Goal: Transaction & Acquisition: Purchase product/service

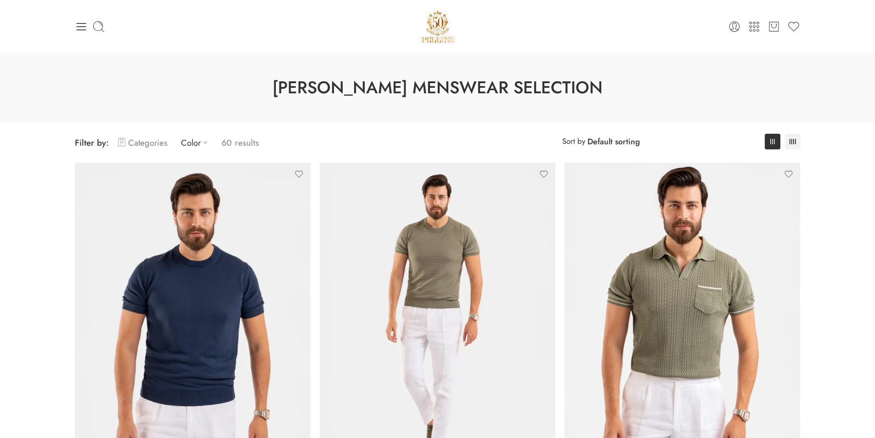
click at [145, 143] on link "Categories" at bounding box center [142, 143] width 49 height 22
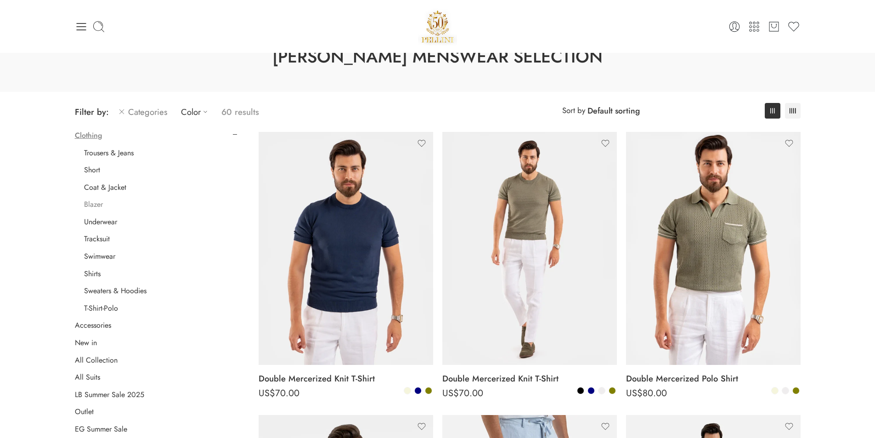
scroll to position [46, 0]
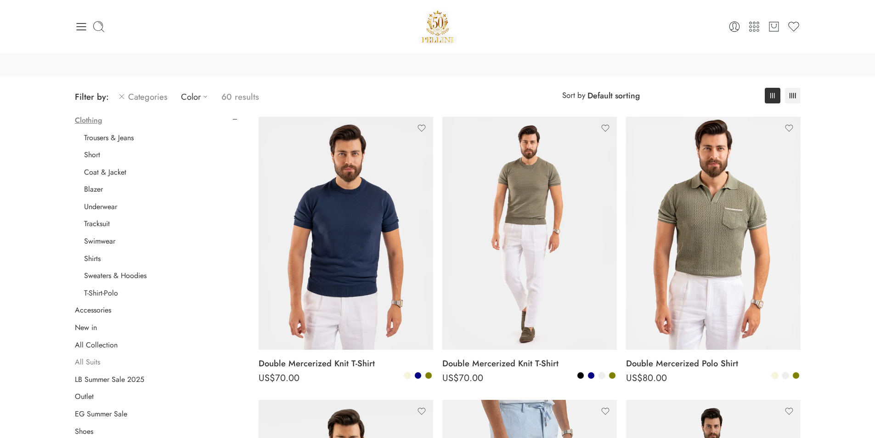
click at [88, 361] on link "All Suits" at bounding box center [87, 362] width 25 height 9
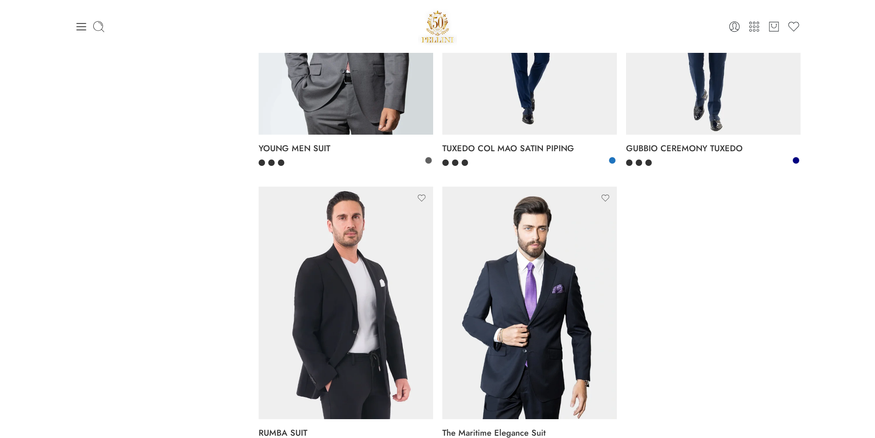
scroll to position [2390, 0]
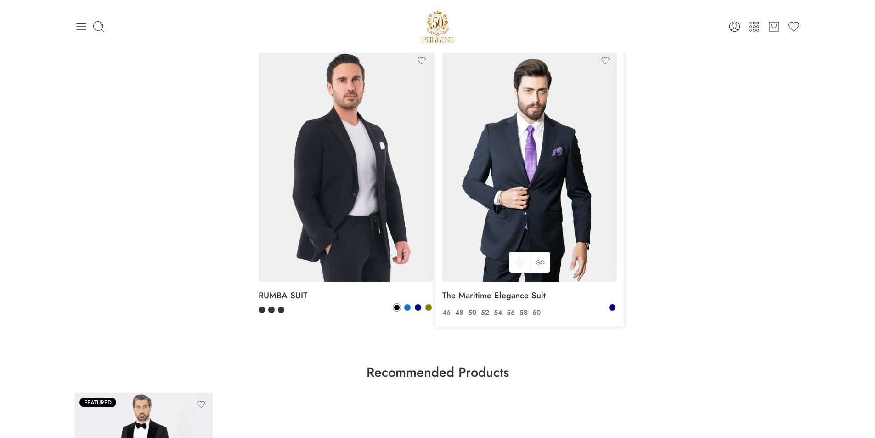
click at [445, 308] on link "46" at bounding box center [446, 312] width 13 height 11
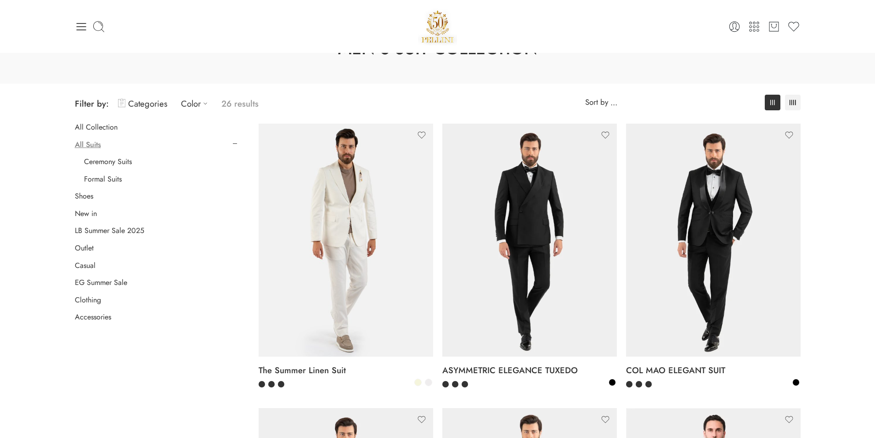
scroll to position [138, 0]
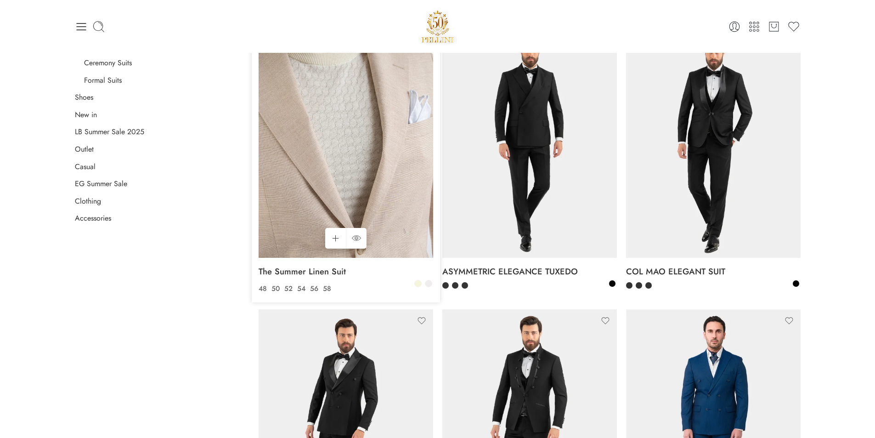
click at [369, 124] on img at bounding box center [346, 141] width 175 height 233
